Goal: Transaction & Acquisition: Purchase product/service

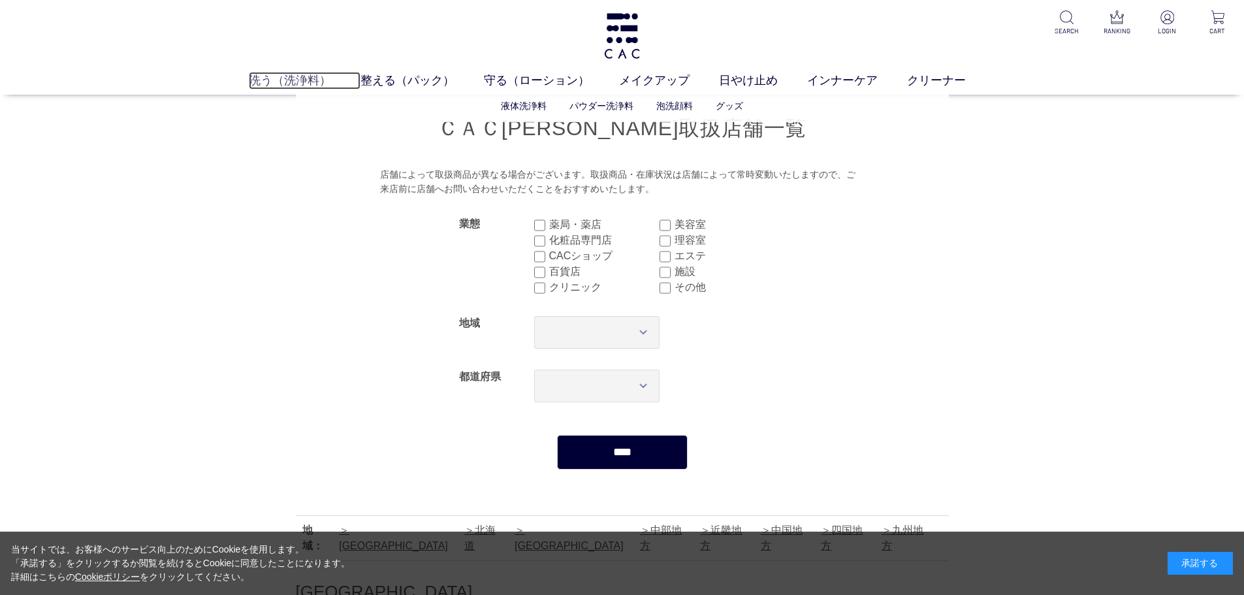
click at [280, 86] on link "洗う（洗浄料）" at bounding box center [305, 81] width 112 height 18
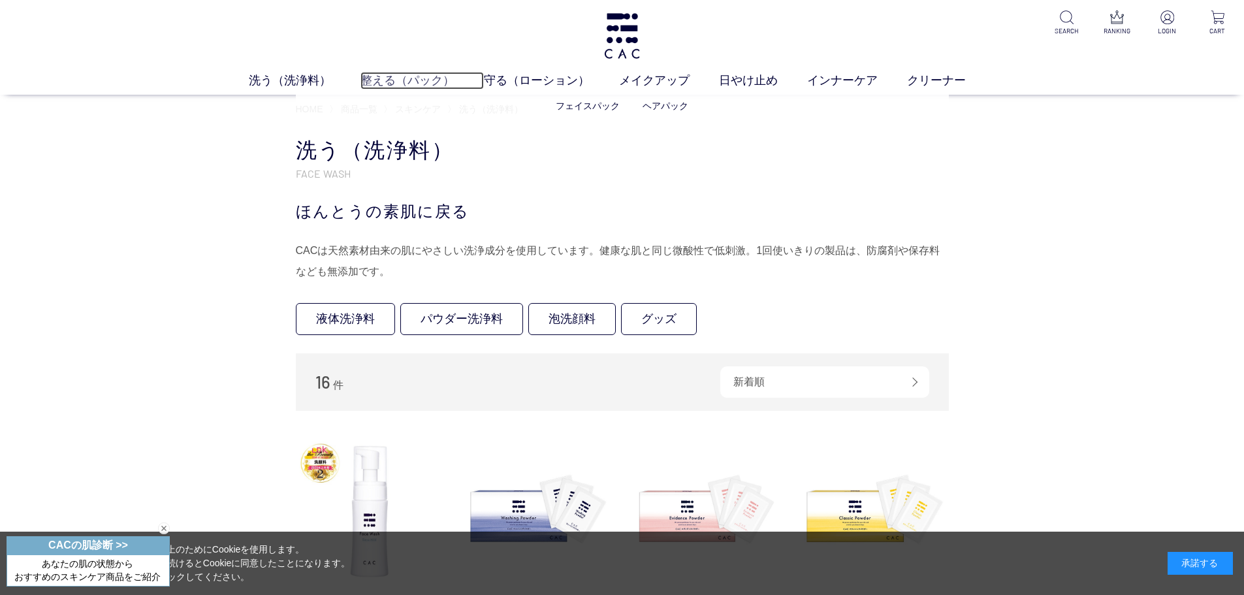
click at [388, 76] on link "整える（パック）" at bounding box center [421, 81] width 123 height 18
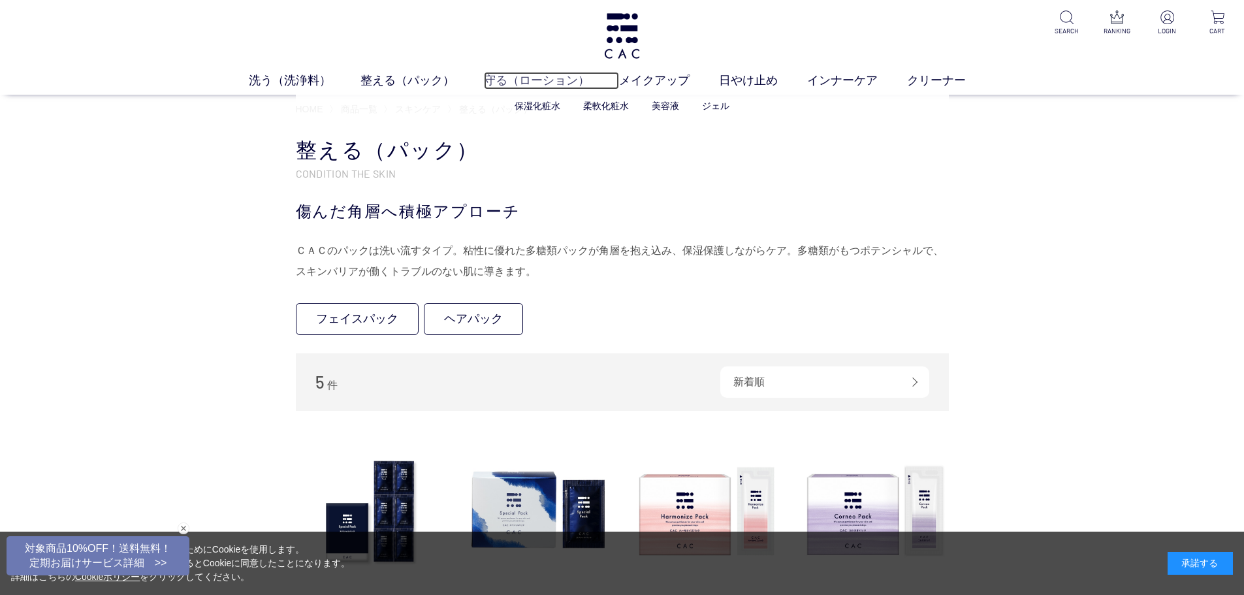
click at [542, 77] on link "守る（ローション）" at bounding box center [551, 81] width 135 height 18
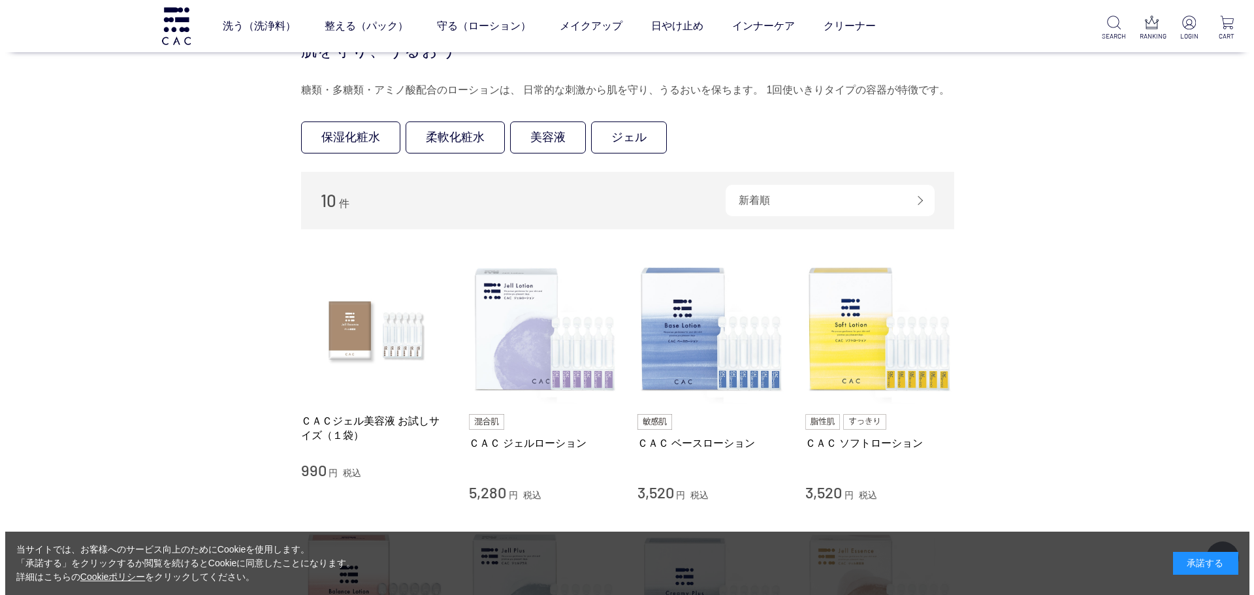
scroll to position [65, 0]
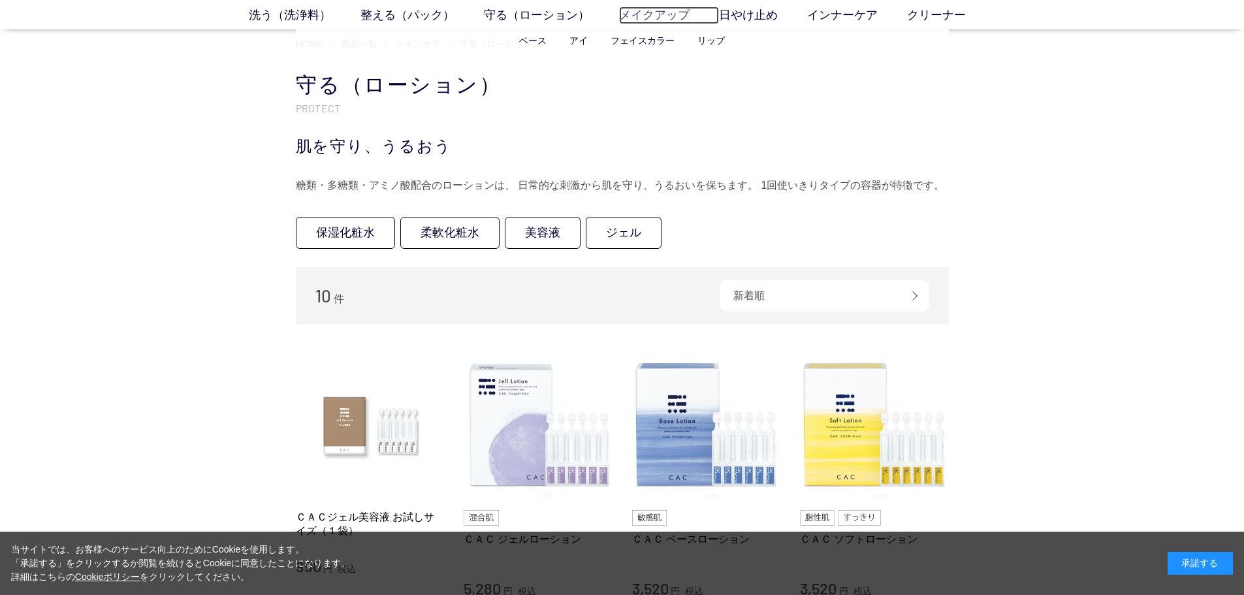
click at [653, 22] on link "メイクアップ" at bounding box center [669, 16] width 100 height 18
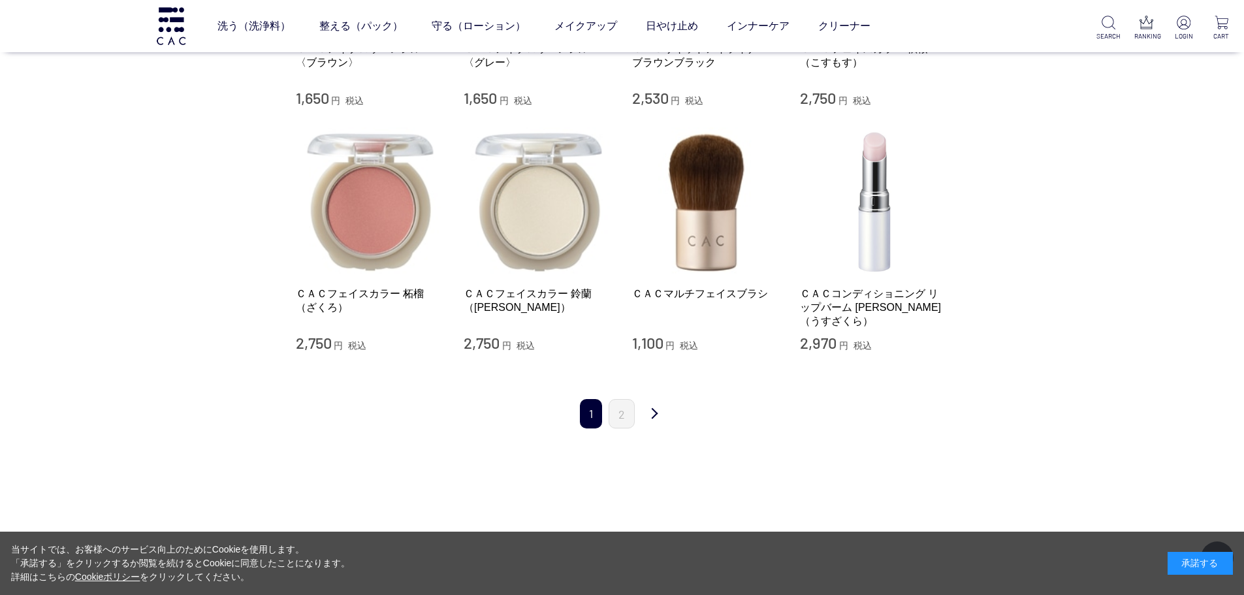
scroll to position [1241, 0]
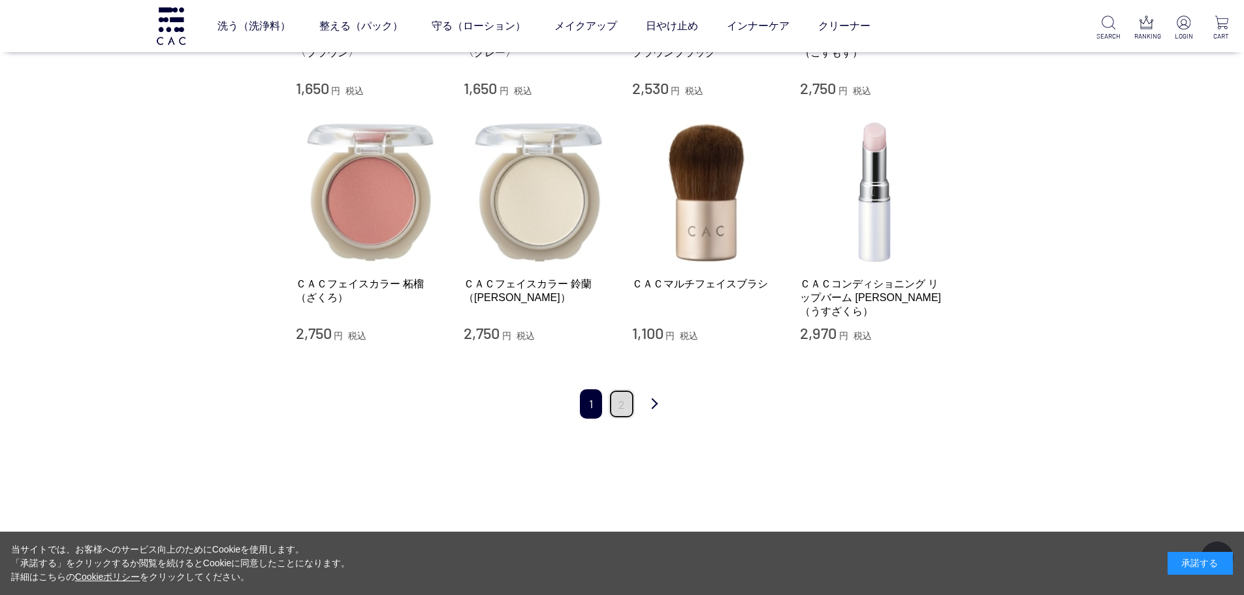
click at [620, 389] on link "2" at bounding box center [622, 403] width 26 height 29
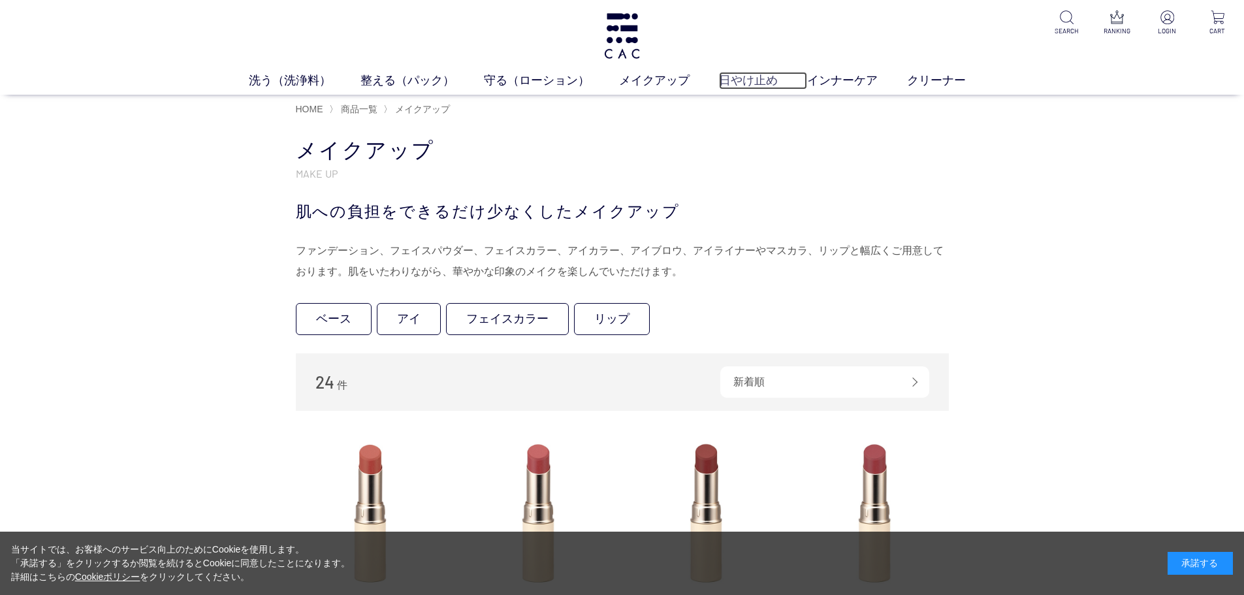
click at [740, 81] on link "日やけ止め" at bounding box center [763, 81] width 88 height 18
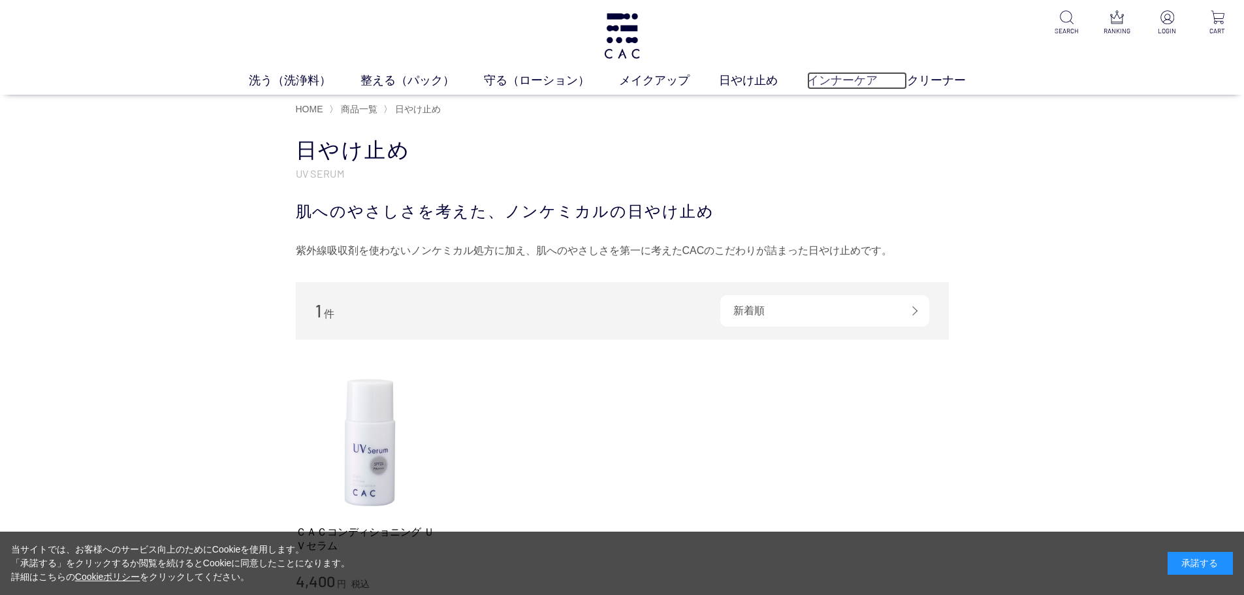
click at [825, 82] on link "インナーケア" at bounding box center [857, 81] width 100 height 18
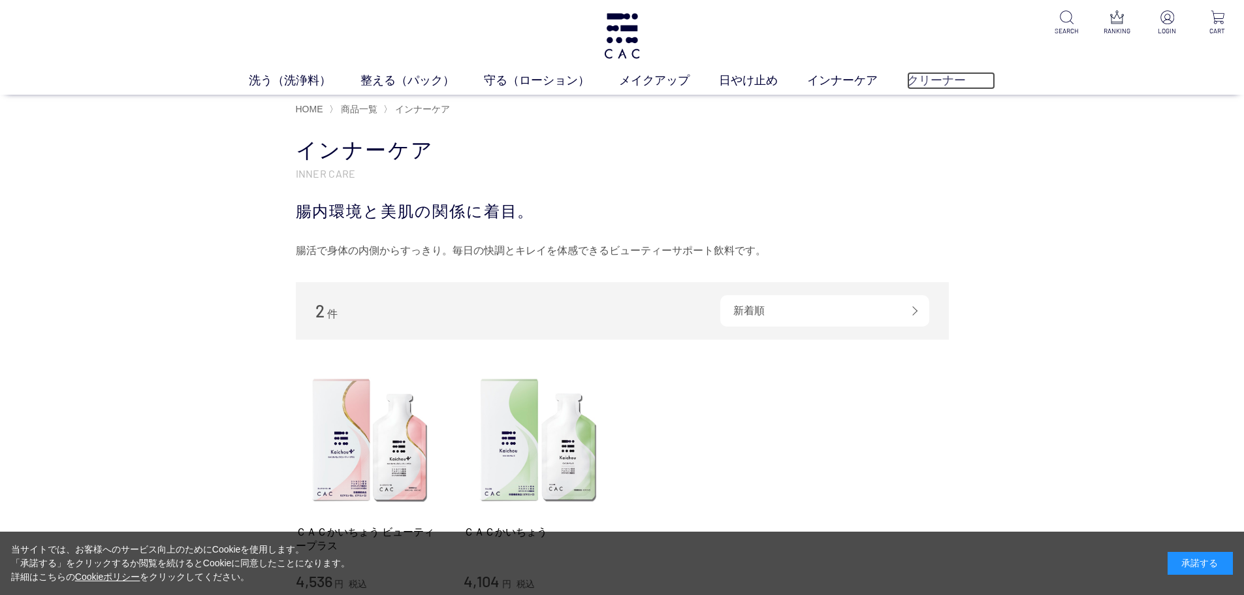
click at [928, 84] on link "クリーナー" at bounding box center [951, 81] width 88 height 18
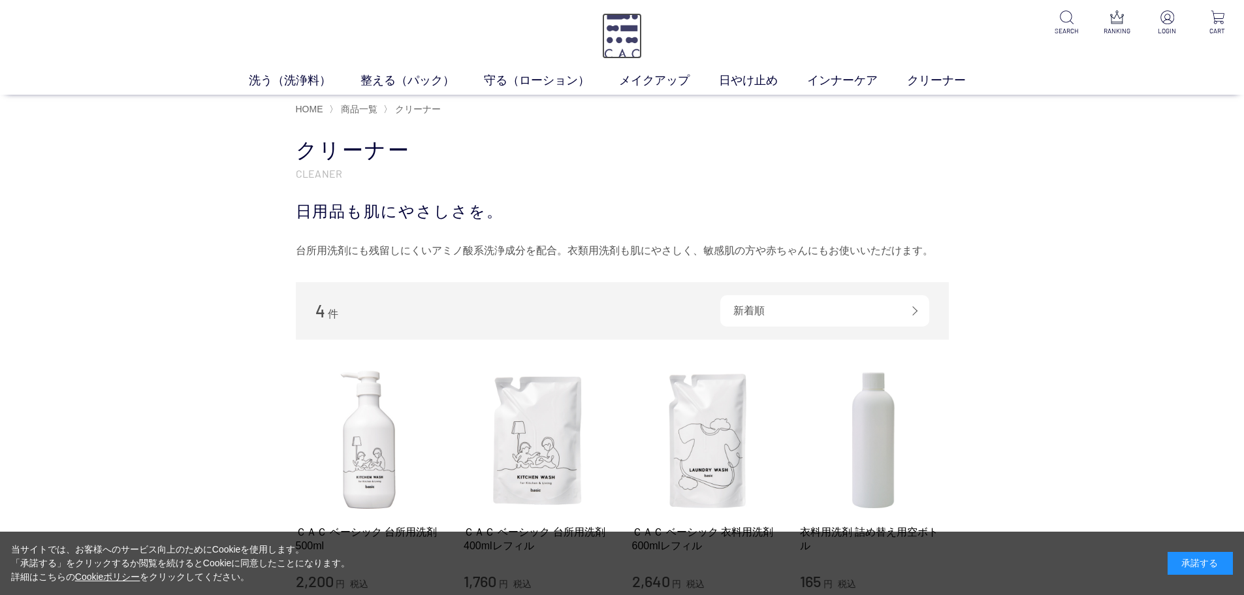
click at [620, 33] on img at bounding box center [622, 36] width 40 height 46
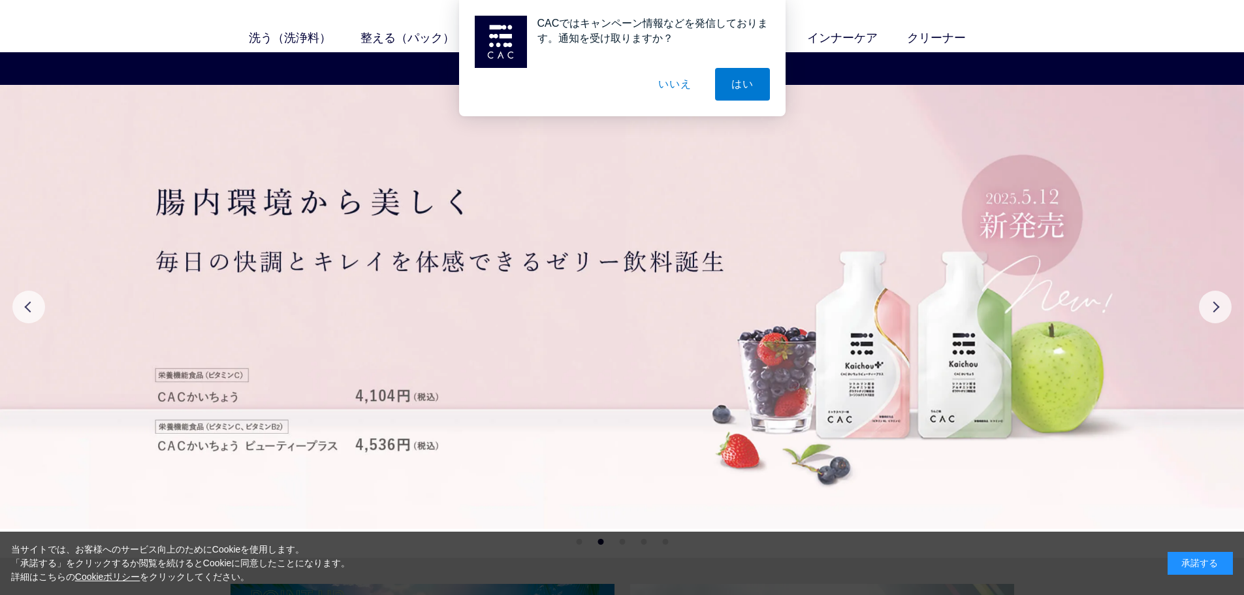
scroll to position [65, 0]
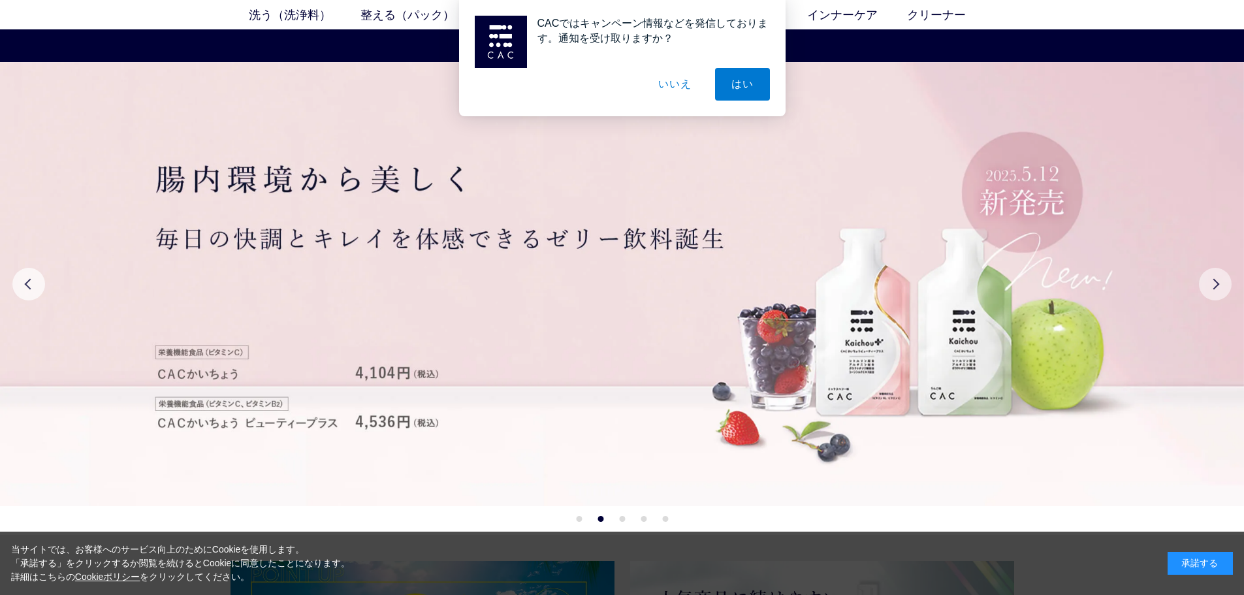
click at [1222, 287] on button "Next" at bounding box center [1215, 284] width 33 height 33
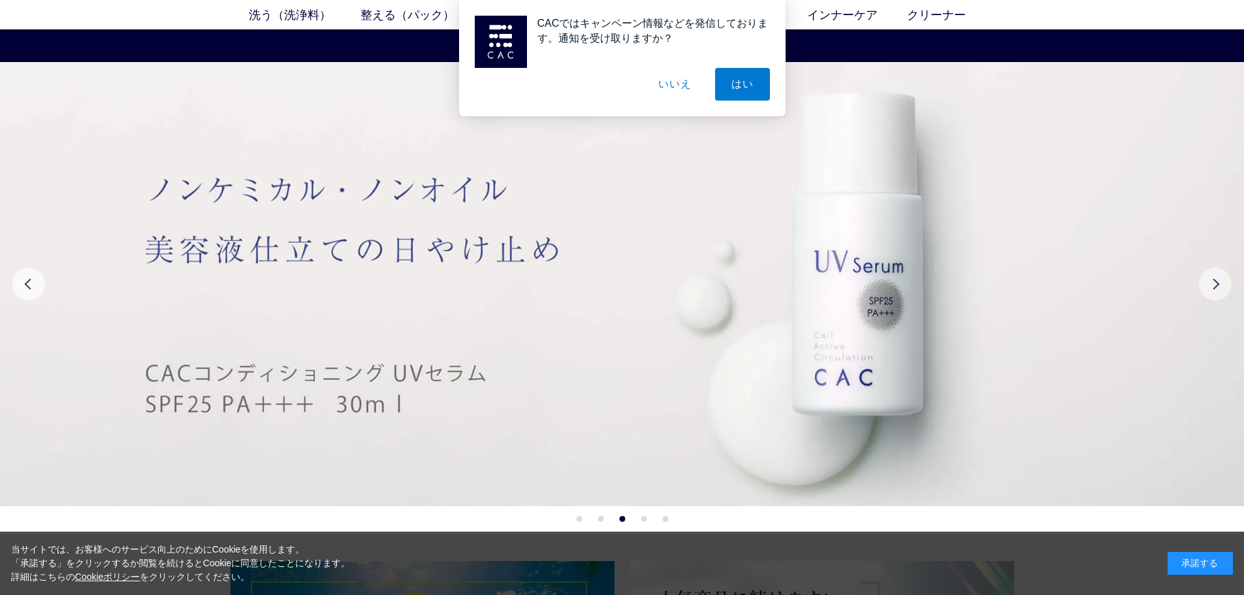
click at [1222, 287] on button "Next" at bounding box center [1215, 284] width 33 height 33
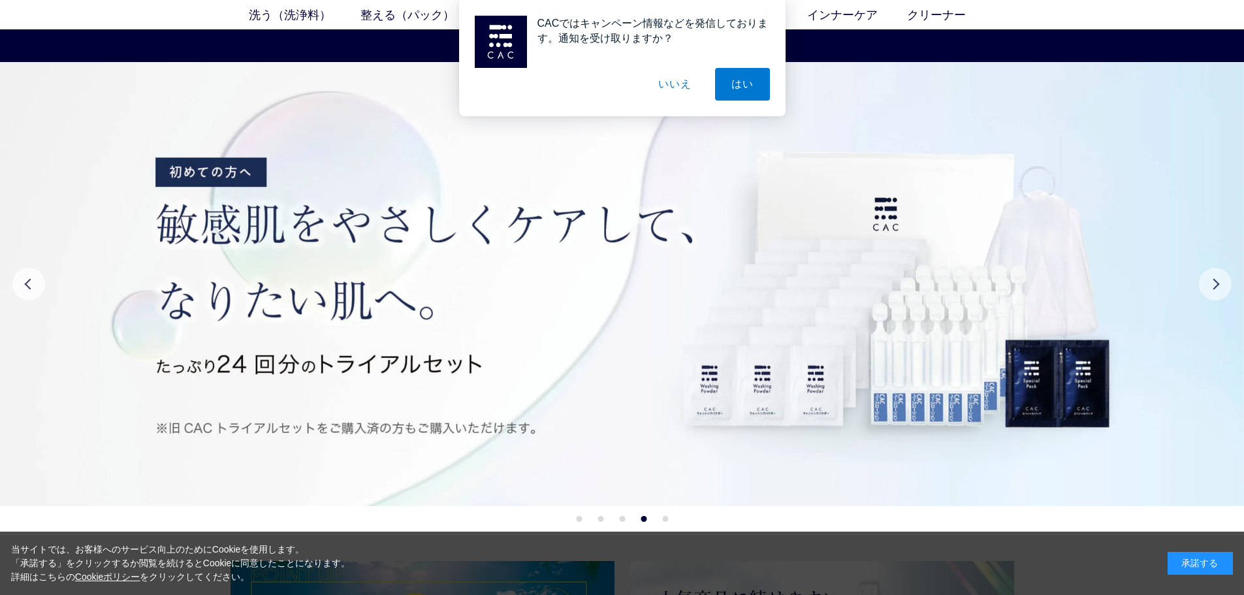
click at [1222, 287] on button "Next" at bounding box center [1215, 284] width 33 height 33
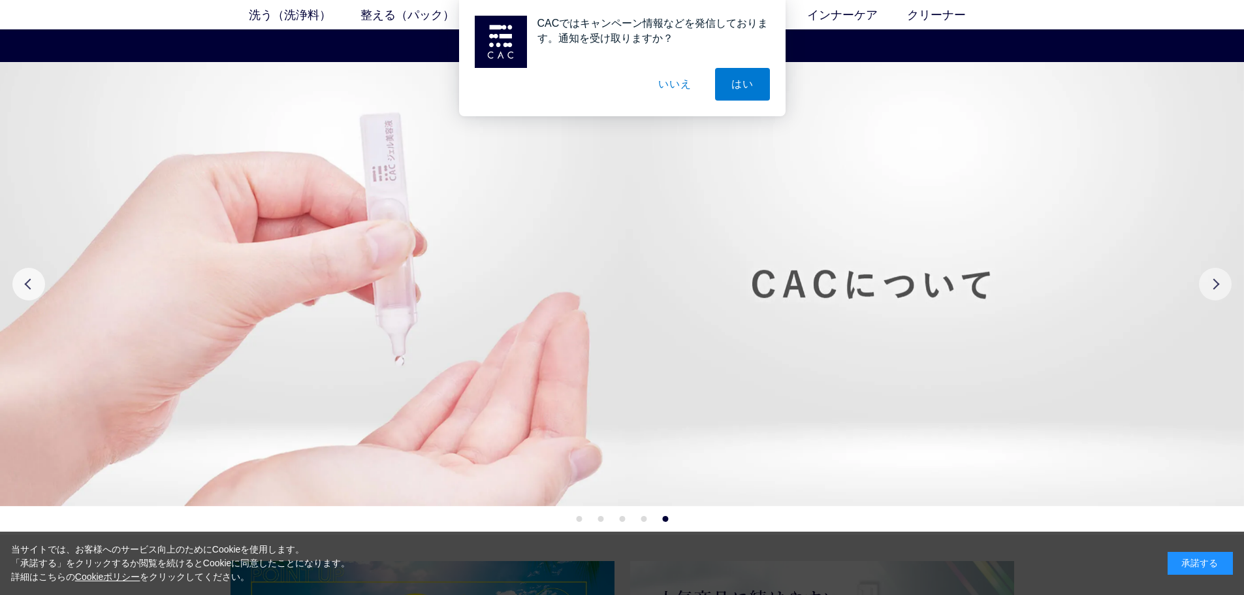
click at [1222, 287] on button "Next" at bounding box center [1215, 284] width 33 height 33
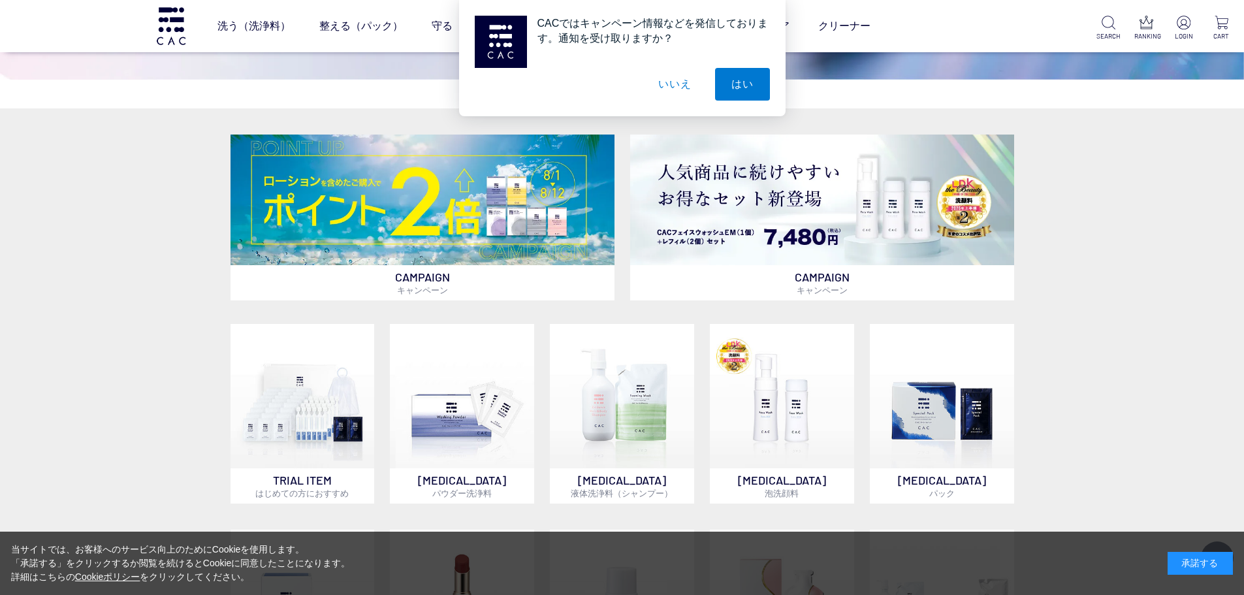
scroll to position [326, 0]
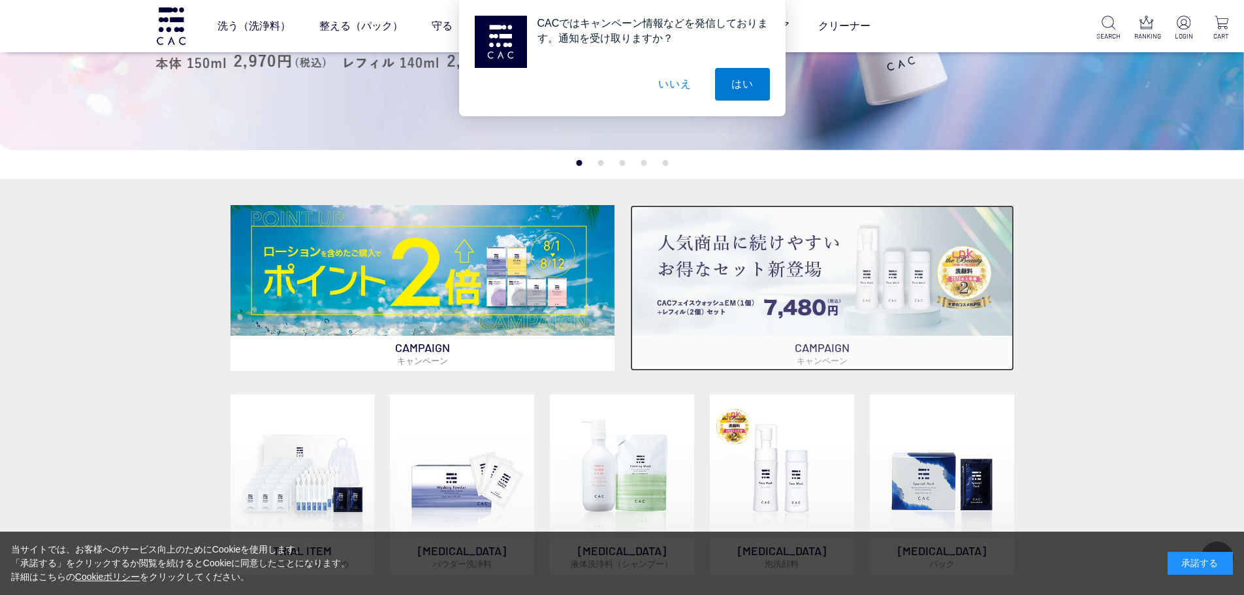
click at [903, 300] on img at bounding box center [822, 270] width 384 height 130
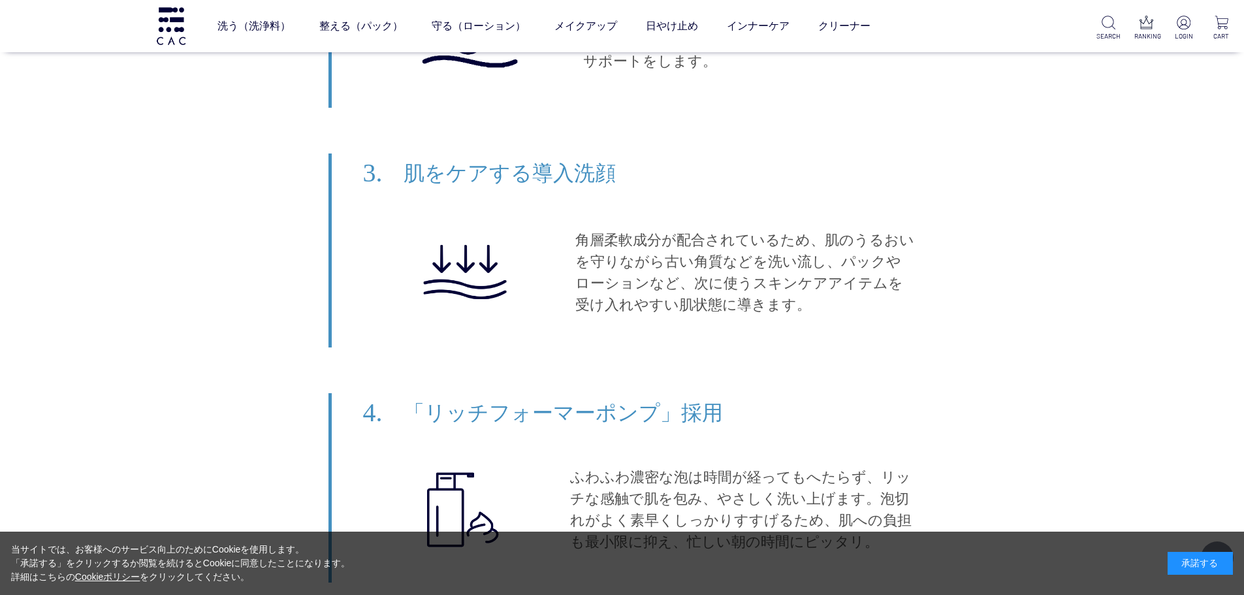
scroll to position [7183, 0]
